Goal: Task Accomplishment & Management: Complete application form

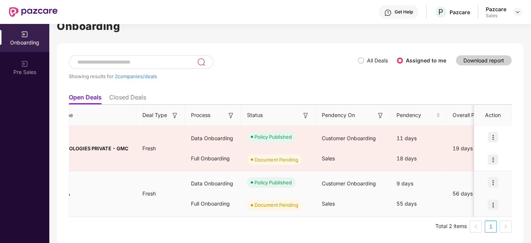
scroll to position [0, 56]
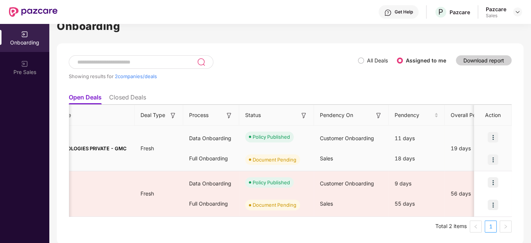
click at [489, 158] on img at bounding box center [493, 159] width 10 height 10
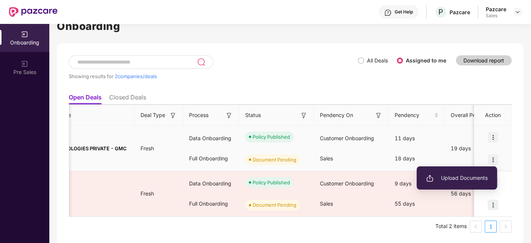
click at [462, 175] on span "Upload Documents" at bounding box center [457, 178] width 62 height 8
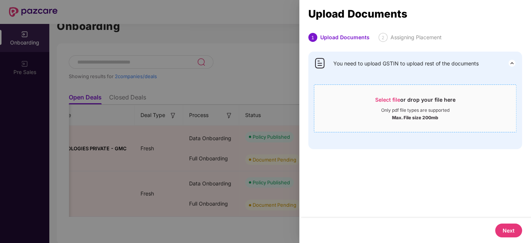
click at [391, 93] on span "Select file or drop your file here Only pdf file types are supported Max. File …" at bounding box center [415, 108] width 202 height 36
click at [216, 42] on div at bounding box center [265, 121] width 531 height 243
click at [390, 96] on span "Select file" at bounding box center [387, 99] width 25 height 6
click at [185, 51] on div at bounding box center [265, 121] width 531 height 243
click at [378, 103] on div "Select file or drop your file here" at bounding box center [415, 101] width 80 height 11
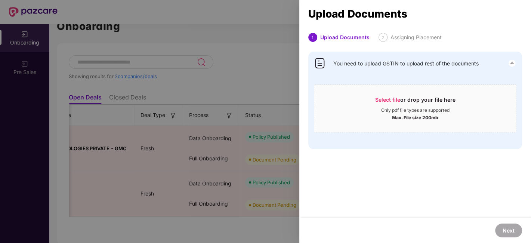
click at [262, 77] on div at bounding box center [265, 121] width 531 height 243
click at [258, 47] on div at bounding box center [265, 121] width 531 height 243
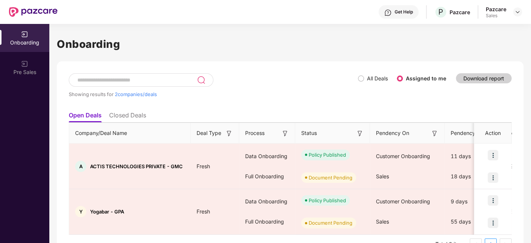
scroll to position [18, 0]
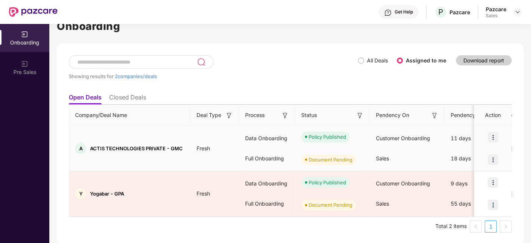
click at [492, 162] on img at bounding box center [493, 159] width 10 height 10
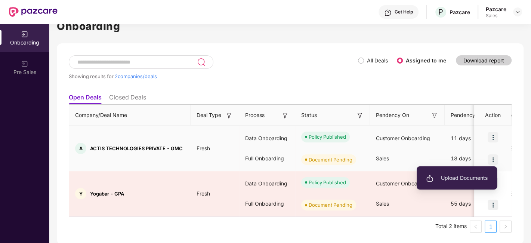
click at [468, 175] on span "Upload Documents" at bounding box center [457, 178] width 62 height 8
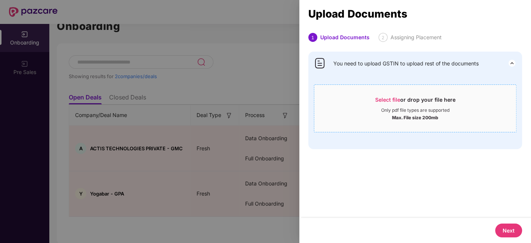
scroll to position [0, 0]
click at [388, 100] on span "Select file" at bounding box center [387, 99] width 25 height 6
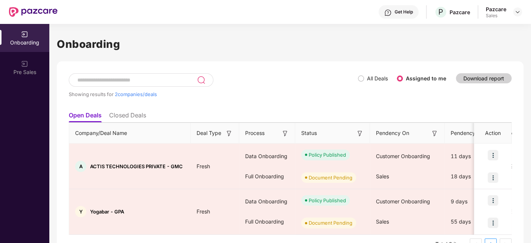
scroll to position [18, 0]
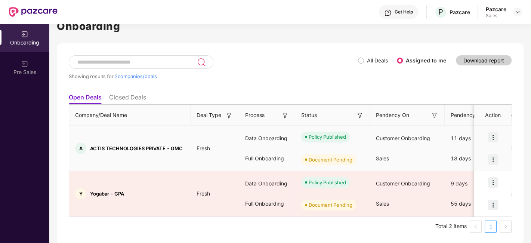
click at [492, 160] on img at bounding box center [493, 159] width 10 height 10
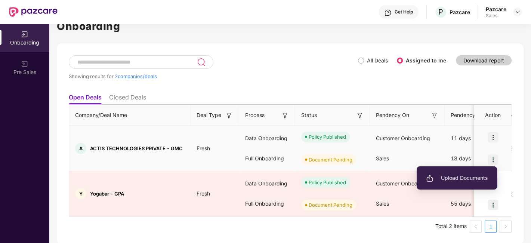
click at [450, 181] on span "Upload Documents" at bounding box center [457, 178] width 62 height 8
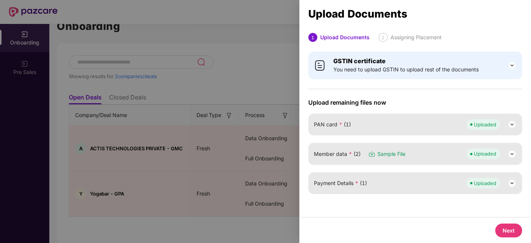
click at [268, 51] on div at bounding box center [265, 121] width 531 height 243
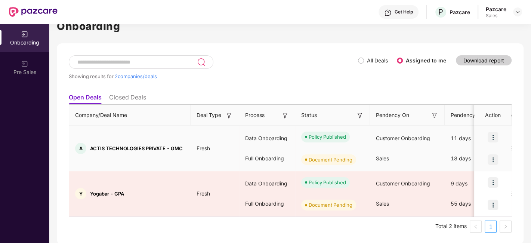
click at [493, 162] on img at bounding box center [493, 159] width 10 height 10
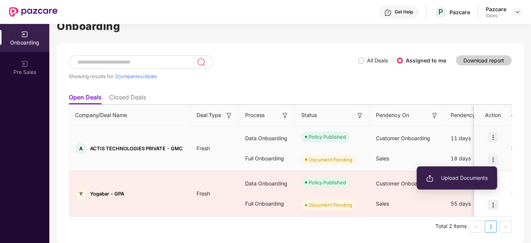
click at [461, 174] on span "Upload Documents" at bounding box center [457, 178] width 62 height 8
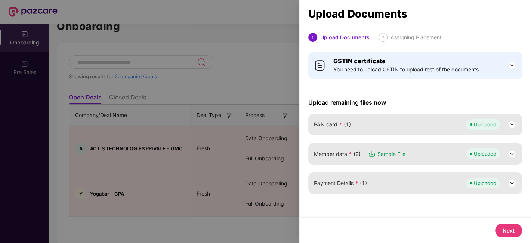
click at [514, 230] on button "Next" at bounding box center [508, 231] width 27 height 14
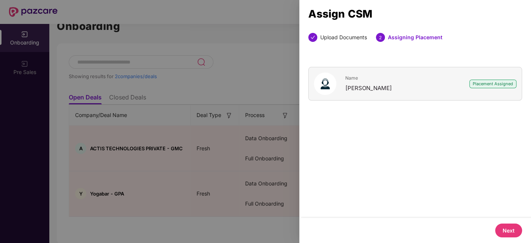
click at [510, 232] on button "Next" at bounding box center [508, 231] width 27 height 14
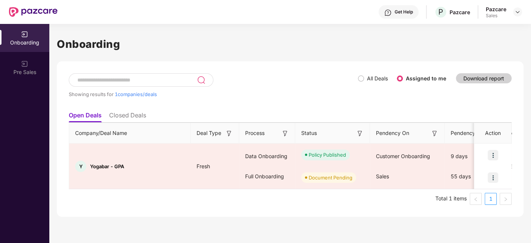
scroll to position [0, 0]
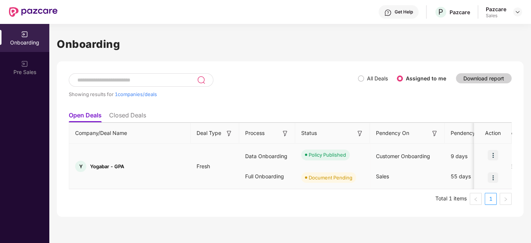
click at [493, 176] on img at bounding box center [493, 177] width 10 height 10
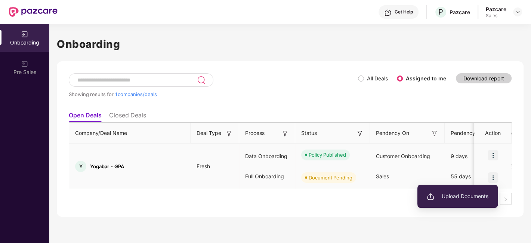
click at [450, 198] on span "Upload Documents" at bounding box center [458, 196] width 62 height 8
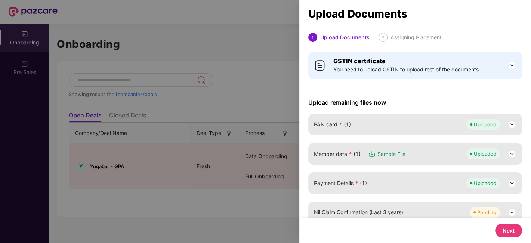
scroll to position [83, 0]
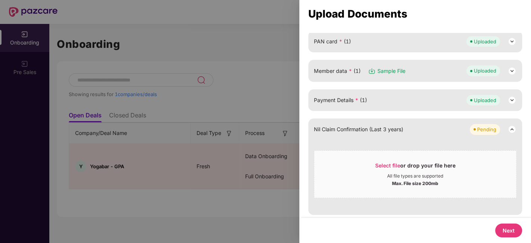
click at [505, 232] on button "Next" at bounding box center [508, 231] width 27 height 14
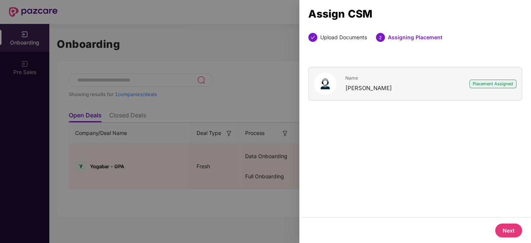
click at [505, 232] on button "Next" at bounding box center [508, 231] width 27 height 14
